Goal: Check status: Check status

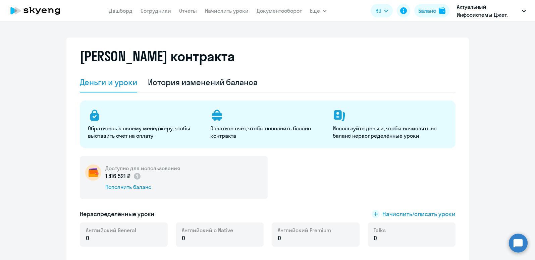
select select "english_adult_not_native_speaker"
click at [222, 11] on link "Начислить уроки" at bounding box center [214, 10] width 44 height 7
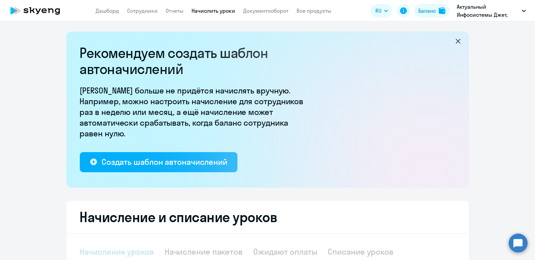
select select "10"
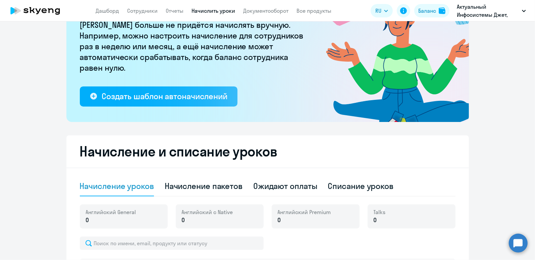
scroll to position [67, 0]
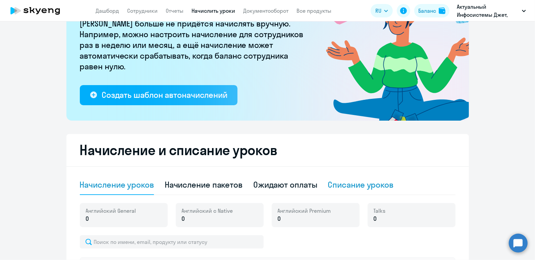
click at [358, 184] on div "Списание уроков" at bounding box center [361, 185] width 66 height 11
select select "10"
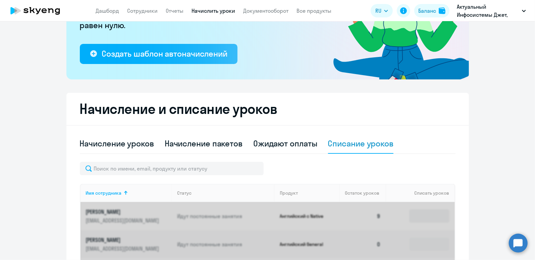
scroll to position [201, 0]
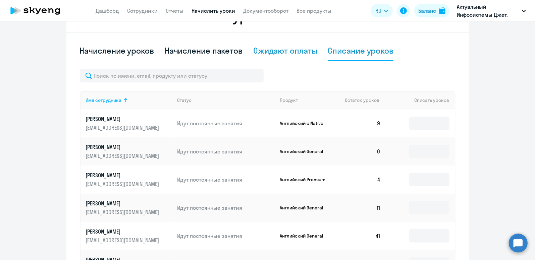
click at [295, 51] on div "Ожидают оплаты" at bounding box center [285, 50] width 64 height 11
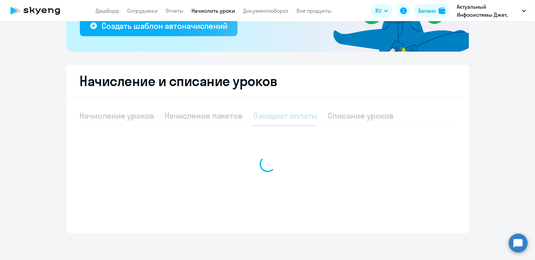
scroll to position [136, 0]
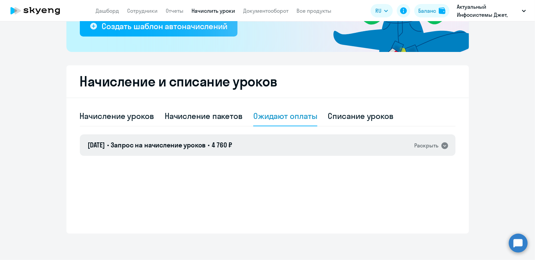
click at [442, 145] on icon at bounding box center [445, 146] width 7 height 7
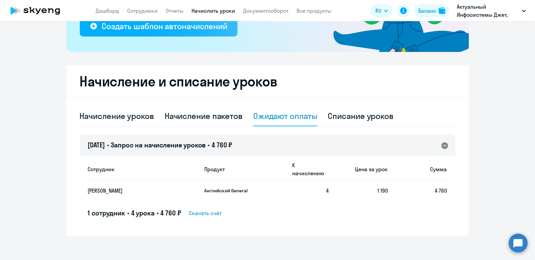
click at [442, 145] on icon at bounding box center [445, 146] width 7 height 7
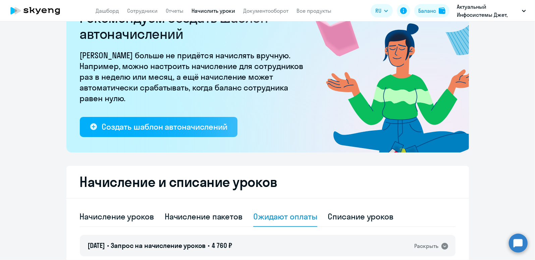
scroll to position [0, 0]
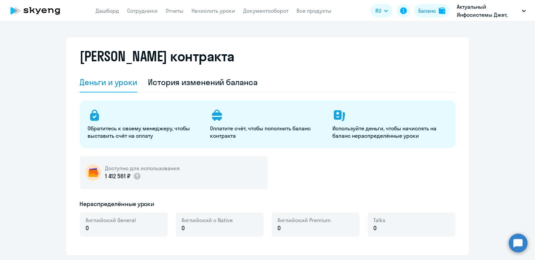
select select "english_adult_not_native_speaker"
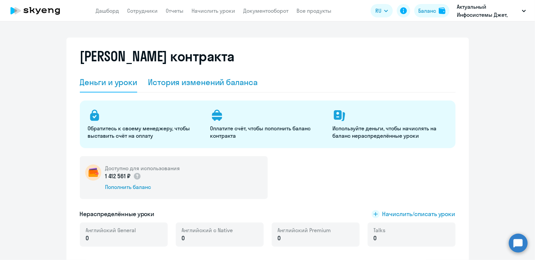
click at [201, 86] on div "История изменений баланса" at bounding box center [203, 82] width 110 height 11
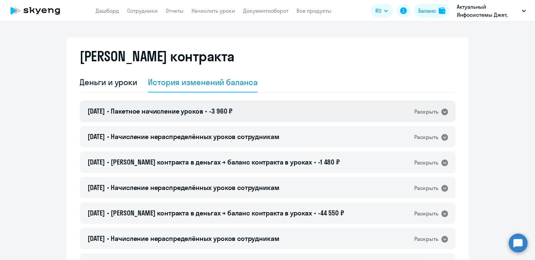
click at [443, 109] on icon at bounding box center [445, 112] width 7 height 7
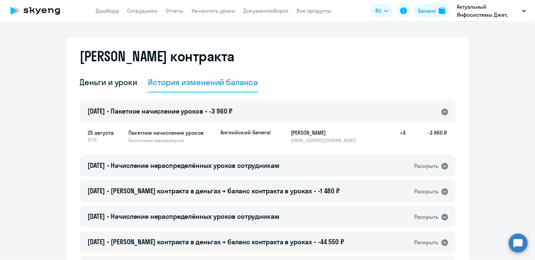
click at [436, 133] on h5 "-3 960 ₽" at bounding box center [427, 136] width 42 height 15
click at [115, 85] on div "Деньги и уроки" at bounding box center [109, 82] width 58 height 11
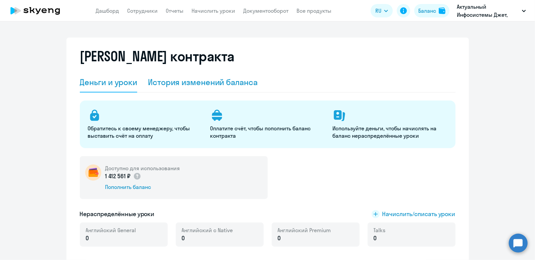
click at [212, 77] on div "История изменений баланса" at bounding box center [203, 82] width 110 height 11
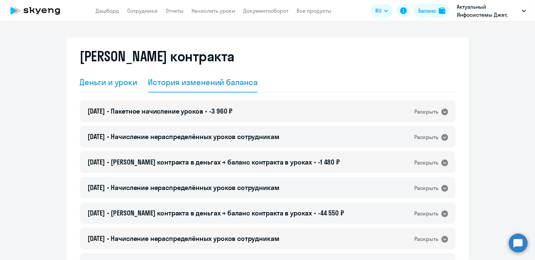
click at [127, 80] on div "Деньги и уроки" at bounding box center [109, 82] width 58 height 11
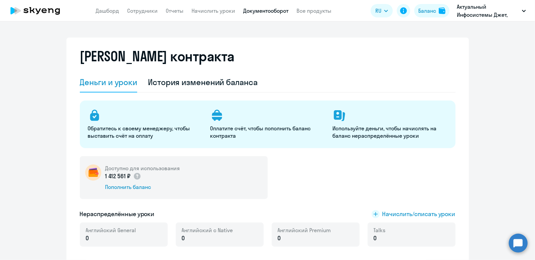
click at [255, 10] on link "Документооборот" at bounding box center [266, 10] width 45 height 7
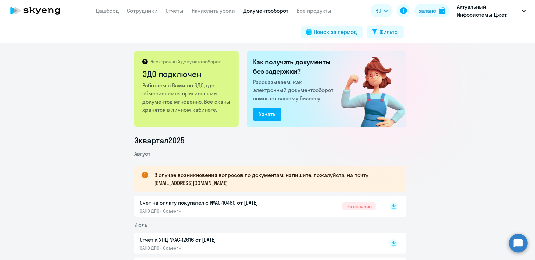
click at [220, 205] on p "Счет на оплату покупателю №AC-10460 от [DATE]" at bounding box center [210, 203] width 141 height 8
click at [208, 12] on link "Начислить уроки" at bounding box center [214, 10] width 44 height 7
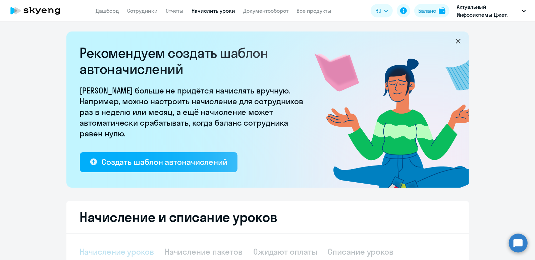
select select "10"
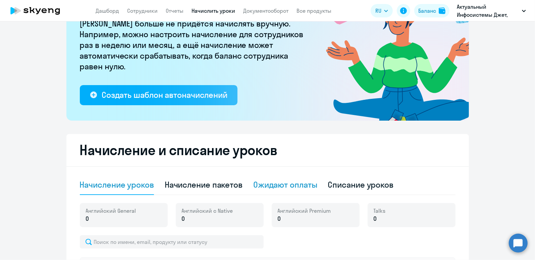
scroll to position [134, 0]
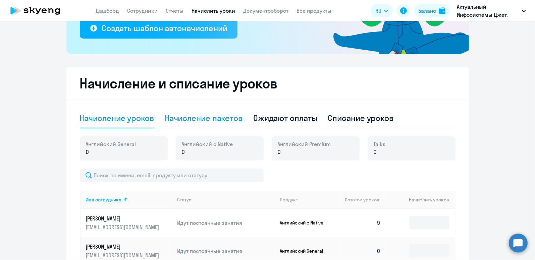
click at [206, 119] on div "Начисление пакетов" at bounding box center [204, 118] width 78 height 11
select select "10"
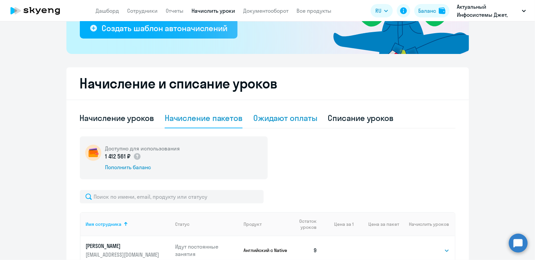
click at [276, 116] on div "Ожидают оплаты" at bounding box center [285, 118] width 64 height 11
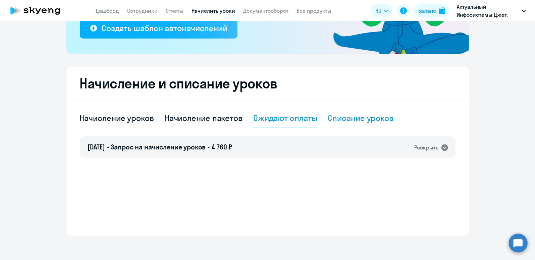
click at [351, 119] on div "Списание уроков" at bounding box center [361, 118] width 66 height 11
select select "10"
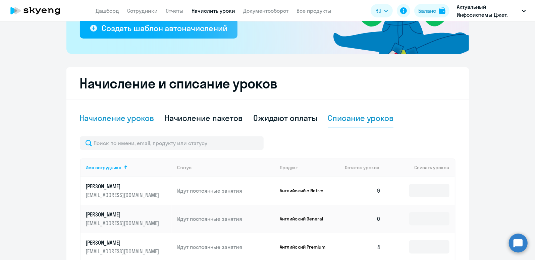
click at [119, 120] on div "Начисление уроков" at bounding box center [117, 118] width 74 height 11
select select "10"
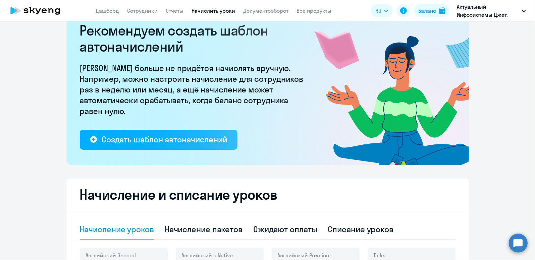
scroll to position [0, 0]
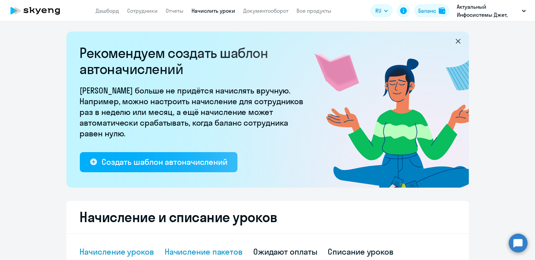
click at [199, 250] on div "Начисление пакетов" at bounding box center [204, 252] width 78 height 11
select select "10"
click at [296, 253] on div "Ожидают оплаты" at bounding box center [285, 252] width 64 height 11
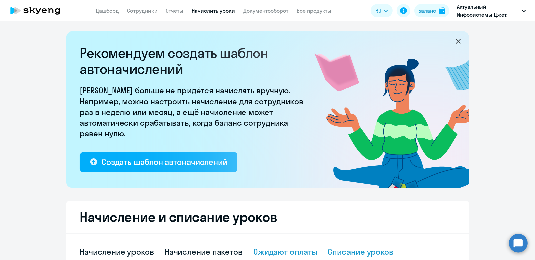
click at [343, 248] on div "Списание уроков" at bounding box center [361, 252] width 66 height 11
select select "10"
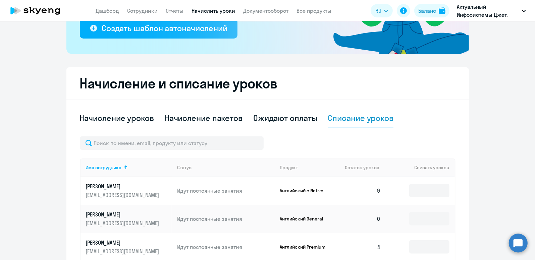
scroll to position [67, 0]
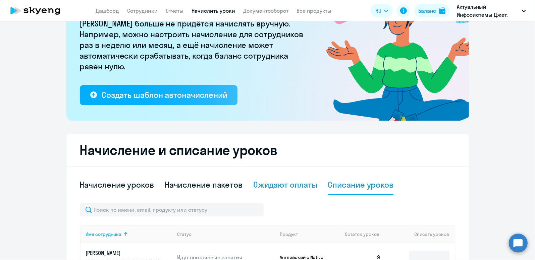
click at [281, 191] on div "Ожидают оплаты" at bounding box center [285, 185] width 64 height 20
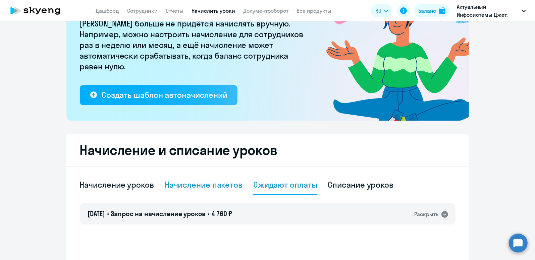
click at [202, 188] on div "Начисление пакетов" at bounding box center [204, 185] width 78 height 11
select select "10"
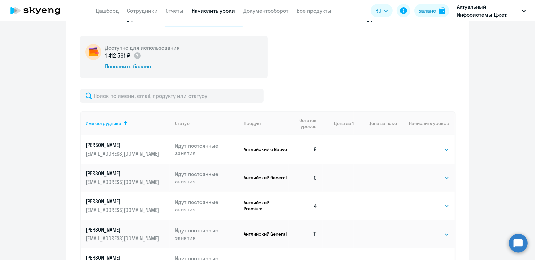
scroll to position [0, 0]
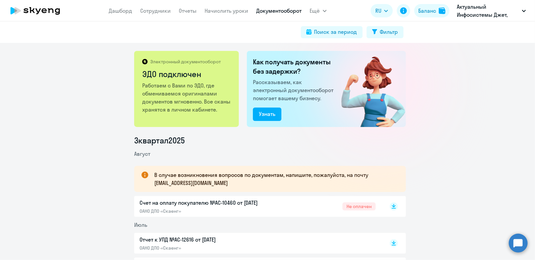
click at [274, 9] on link "Документооборот" at bounding box center [279, 10] width 45 height 7
click at [231, 12] on link "Начислить уроки" at bounding box center [227, 10] width 44 height 7
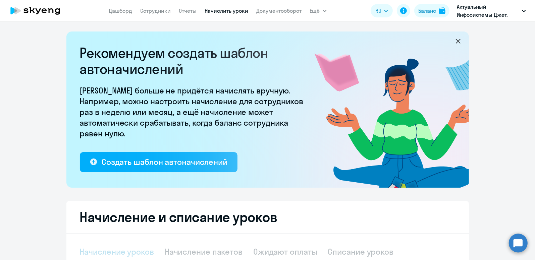
select select "10"
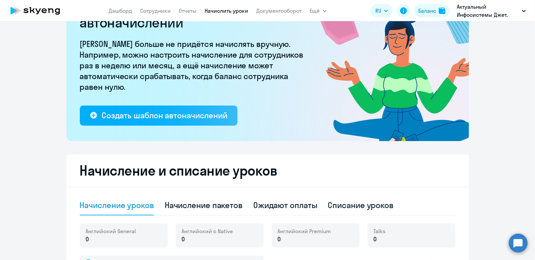
scroll to position [100, 0]
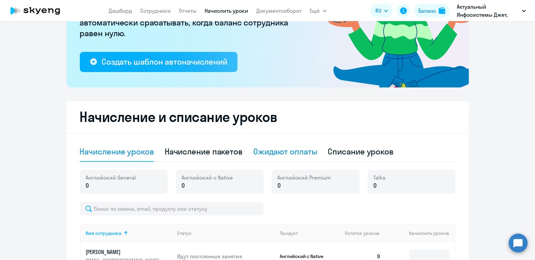
click at [304, 153] on div "Ожидают оплаты" at bounding box center [285, 151] width 64 height 11
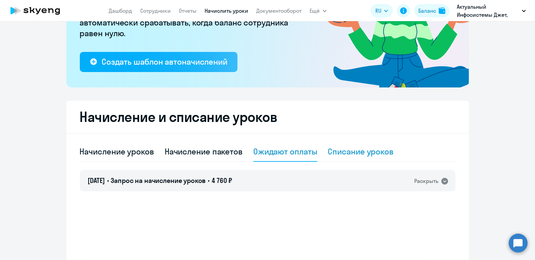
click at [346, 150] on div "Списание уроков" at bounding box center [361, 151] width 66 height 11
select select "10"
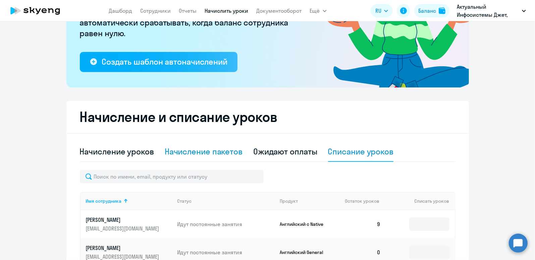
click at [214, 151] on div "Начисление пакетов" at bounding box center [204, 151] width 78 height 11
select select "10"
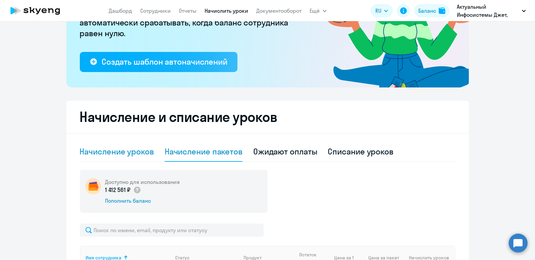
click at [128, 152] on div "Начисление уроков" at bounding box center [117, 151] width 74 height 11
select select "10"
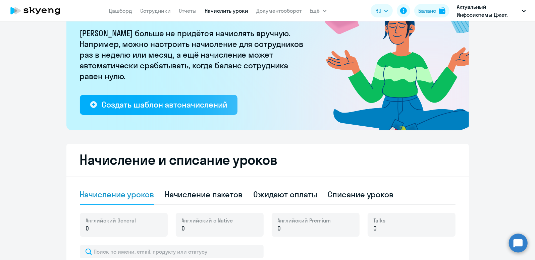
scroll to position [0, 0]
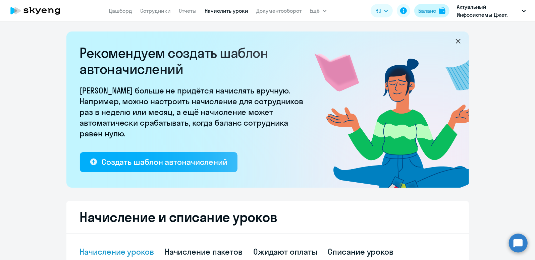
click at [433, 14] on div "Баланс" at bounding box center [427, 11] width 18 height 8
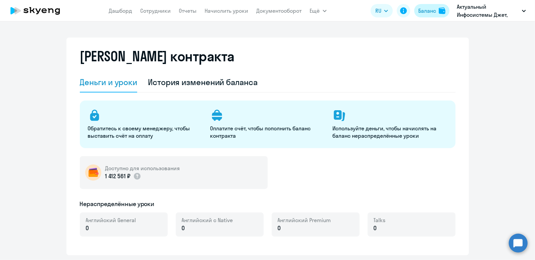
select select "english_adult_not_native_speaker"
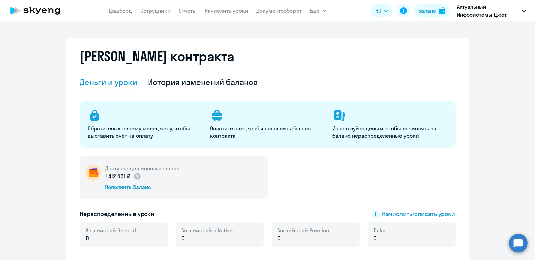
scroll to position [34, 0]
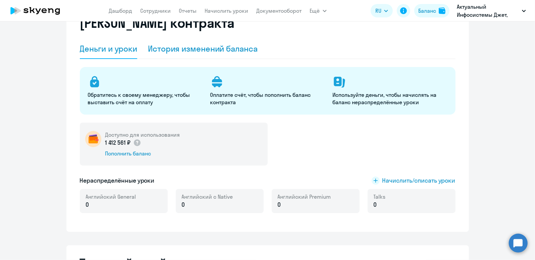
click at [231, 50] on div "История изменений баланса" at bounding box center [203, 48] width 110 height 11
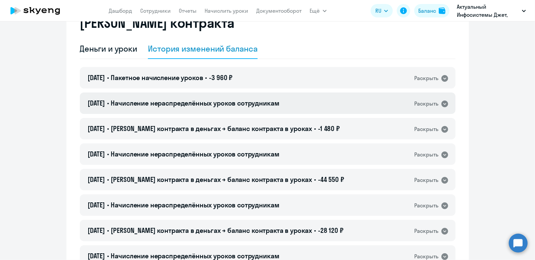
click at [441, 104] on icon at bounding box center [445, 104] width 8 height 8
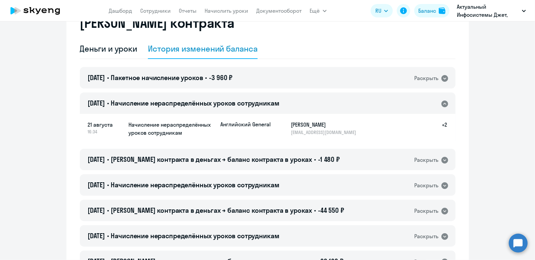
click at [442, 104] on icon at bounding box center [445, 104] width 7 height 7
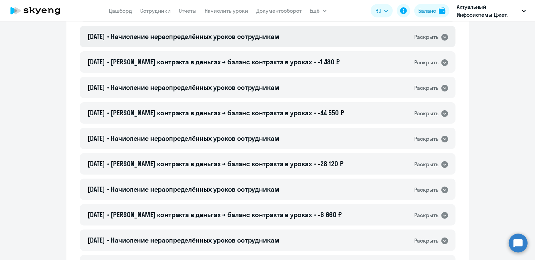
scroll to position [0, 0]
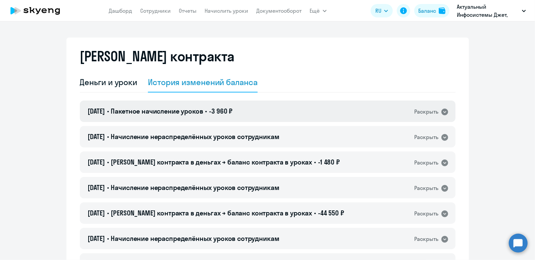
click at [445, 111] on icon at bounding box center [445, 112] width 8 height 8
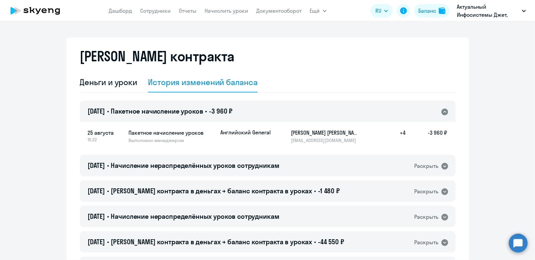
click at [445, 111] on icon at bounding box center [445, 112] width 7 height 7
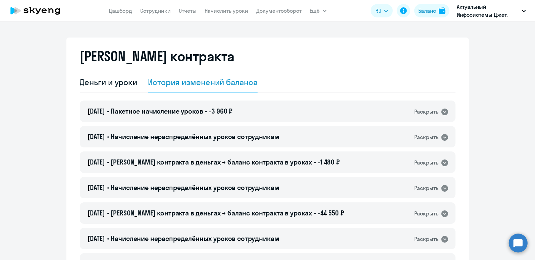
click at [422, 90] on div "Деньги и уроки История изменений баланса" at bounding box center [268, 82] width 376 height 20
